Goal: Task Accomplishment & Management: Complete application form

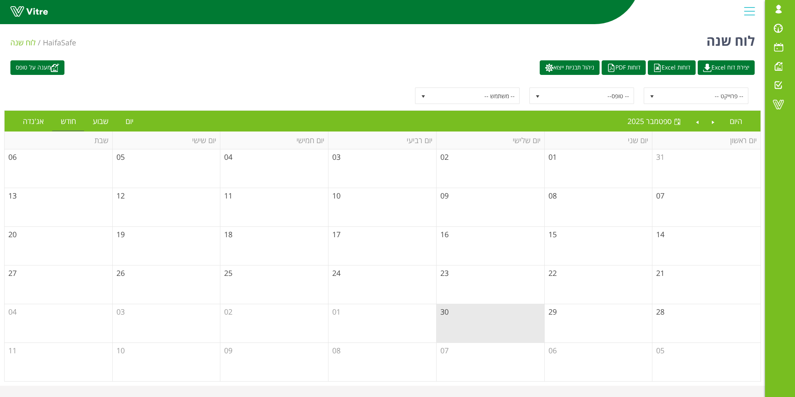
click at [751, 8] on div at bounding box center [749, 11] width 19 height 22
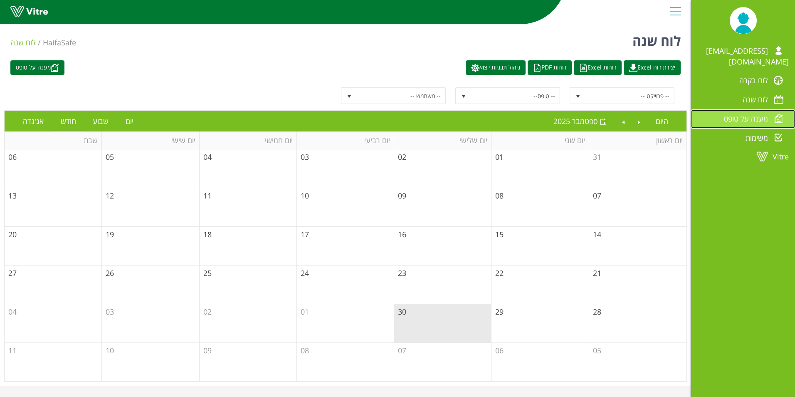
click at [759, 114] on span "מענה על טופס" at bounding box center [746, 119] width 44 height 10
click at [783, 114] on span at bounding box center [778, 119] width 21 height 10
click at [753, 114] on span "מענה על טופס" at bounding box center [746, 119] width 44 height 10
click at [720, 109] on link "מענה על טופס" at bounding box center [743, 118] width 104 height 19
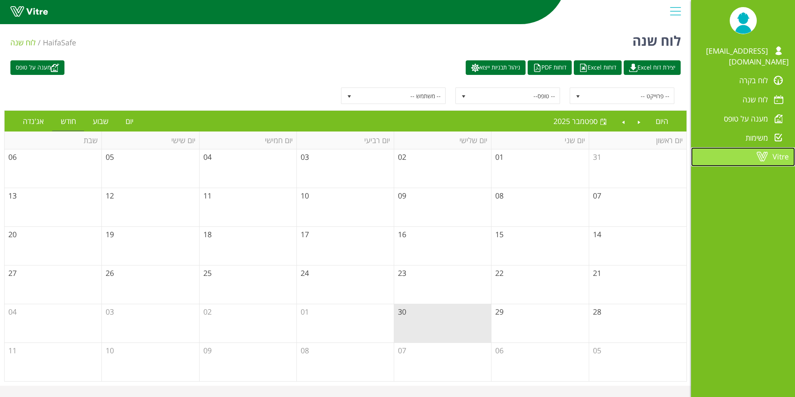
click at [767, 151] on span at bounding box center [762, 156] width 21 height 10
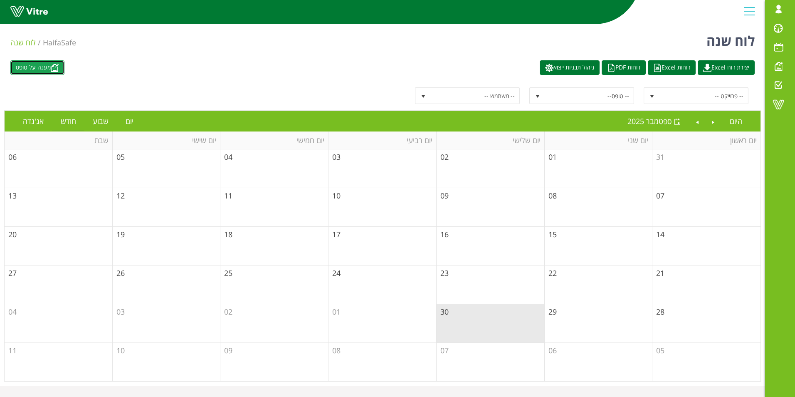
click at [37, 65] on link "מענה על טופס" at bounding box center [37, 67] width 54 height 15
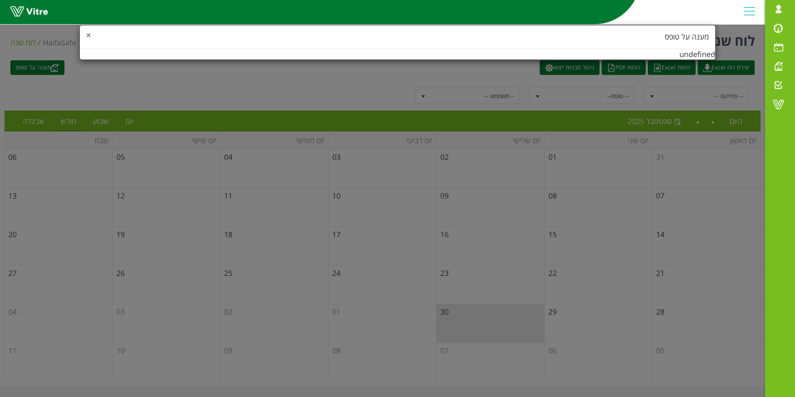
click at [89, 35] on span "×" at bounding box center [88, 35] width 5 height 12
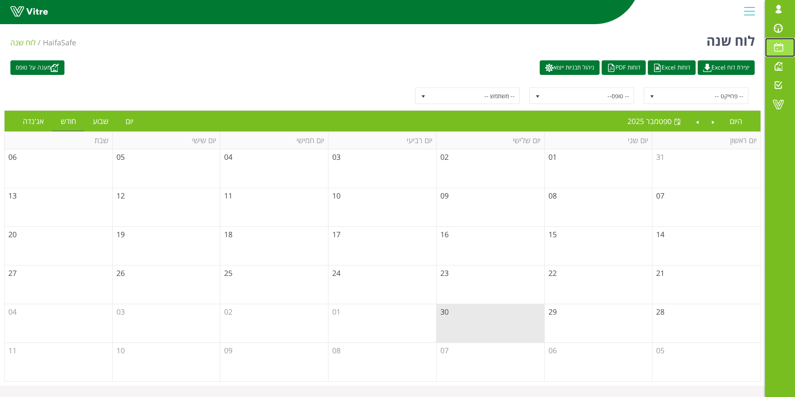
click at [777, 45] on span at bounding box center [778, 47] width 21 height 10
click at [652, 96] on span "select" at bounding box center [652, 96] width 7 height 7
click at [780, 27] on span at bounding box center [778, 28] width 21 height 10
